Goal: Obtain resource: Download file/media

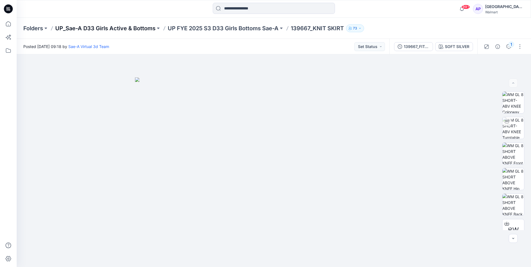
click at [122, 30] on p "UP_Sae-A D33 Girls Active & Bottoms" at bounding box center [105, 28] width 100 height 8
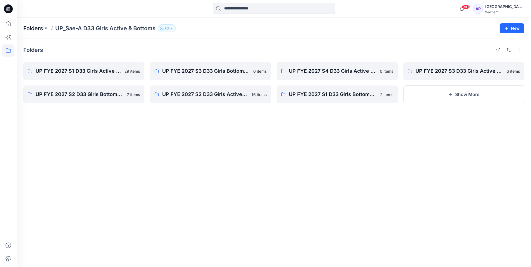
click at [33, 27] on p "Folders" at bounding box center [33, 28] width 20 height 8
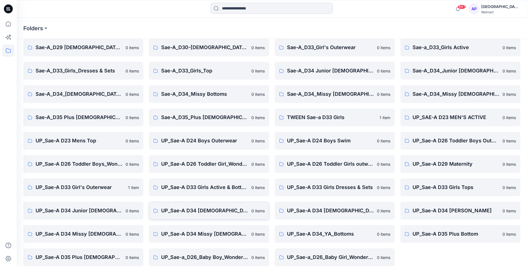
scroll to position [75, 0]
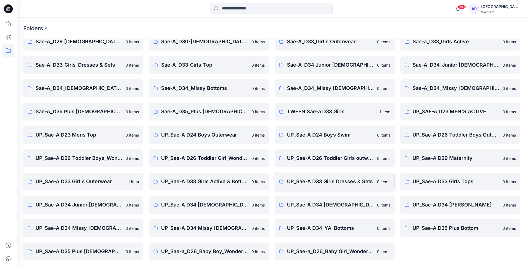
click at [349, 183] on p "UP_Sae-A D33 Girls Dresses & Sets" at bounding box center [330, 182] width 87 height 8
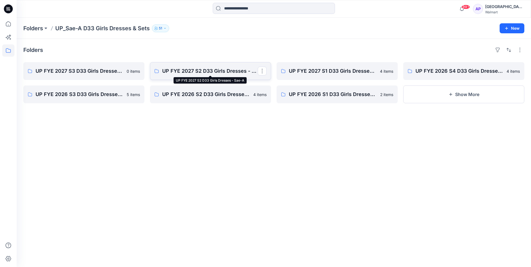
click at [230, 68] on p "UP FYE 2027 S2 D33 Girls Dresses - Sae-A" at bounding box center [210, 71] width 96 height 8
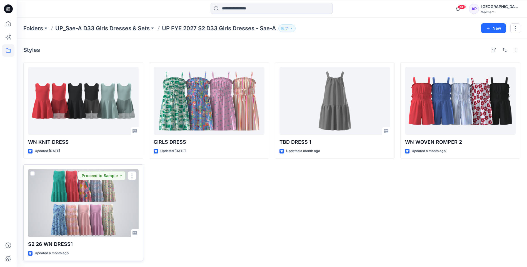
click at [74, 226] on div at bounding box center [83, 203] width 111 height 68
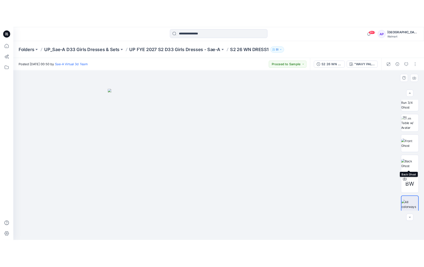
scroll to position [11, 0]
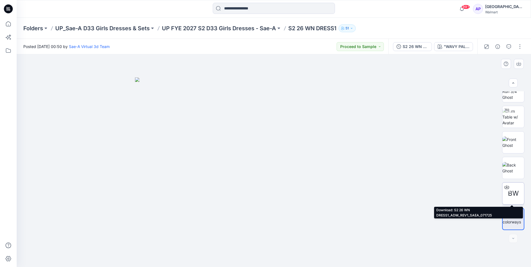
click at [515, 190] on span "BW" at bounding box center [513, 194] width 11 height 10
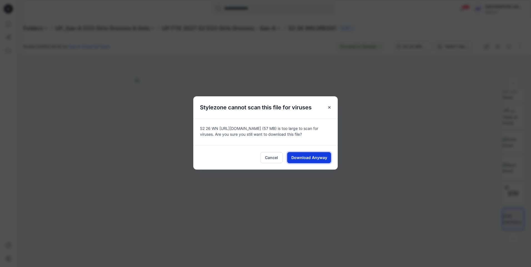
click at [323, 156] on span "Download Anyway" at bounding box center [309, 158] width 36 height 6
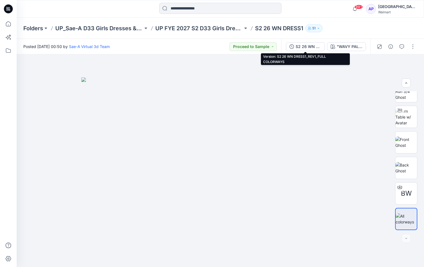
click at [307, 47] on div "S2 26 WN DRESS1_REV1_FULL COLORWAYS" at bounding box center [309, 47] width 26 height 6
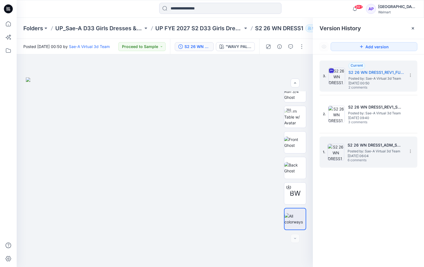
click at [384, 144] on h5 "S2 26 WN DRESS1_ADM_SAEA_070225" at bounding box center [375, 145] width 56 height 7
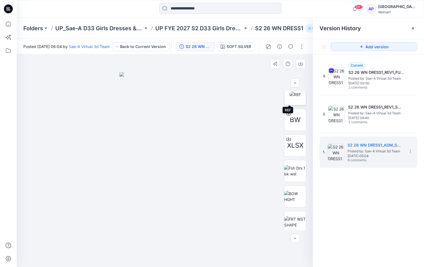
scroll to position [111, 0]
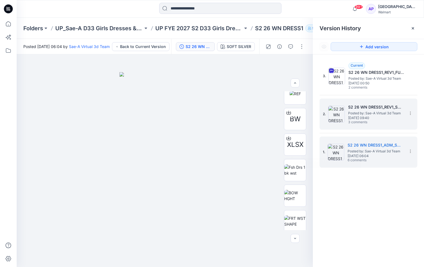
click at [354, 119] on span "[DATE] 09:40" at bounding box center [376, 118] width 56 height 4
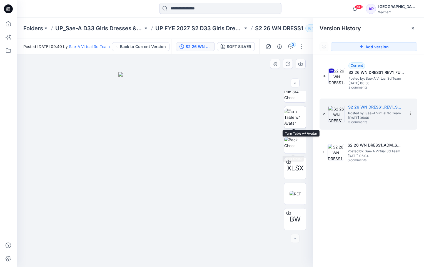
scroll to position [37, 0]
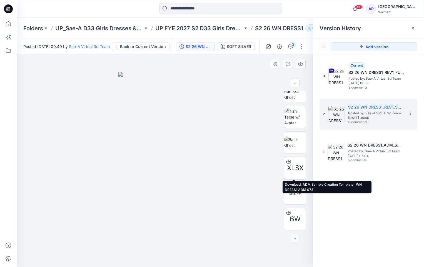
click at [294, 168] on span "XLSX" at bounding box center [295, 168] width 16 height 10
